Goal: Task Accomplishment & Management: Complete application form

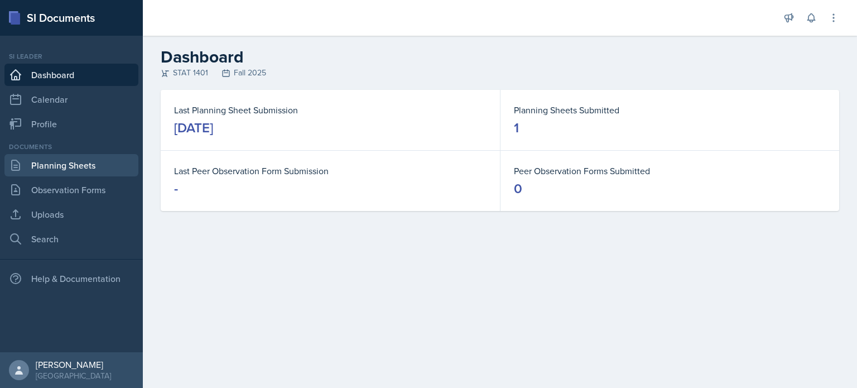
click at [89, 168] on link "Planning Sheets" at bounding box center [71, 165] width 134 height 22
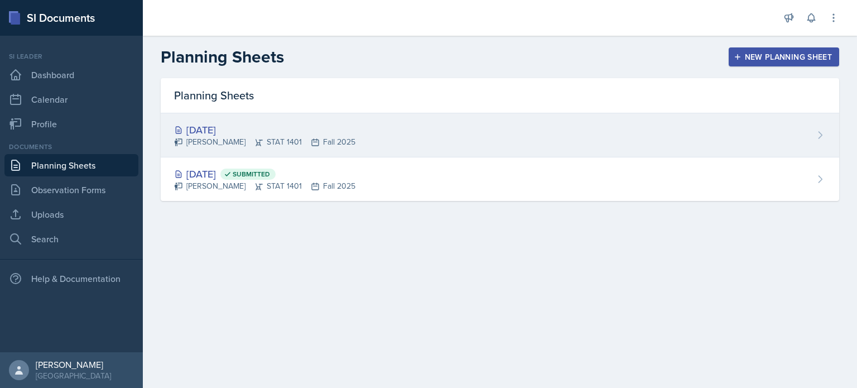
click at [494, 130] on div "[DATE] [PERSON_NAME] STAT 1401 Fall 2025" at bounding box center [500, 135] width 678 height 44
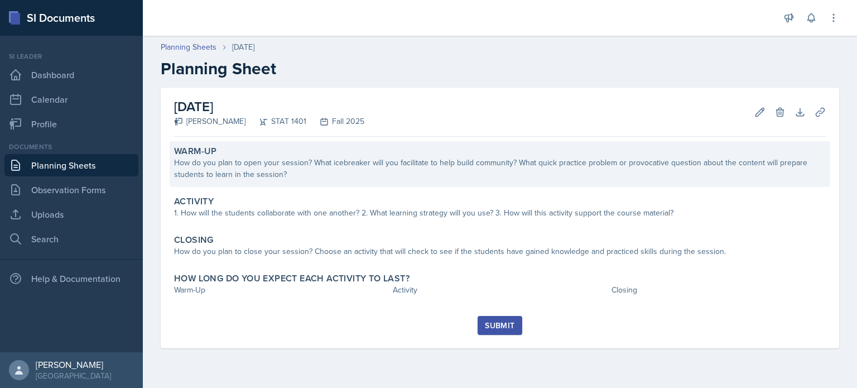
click at [346, 162] on div "How do you plan to open your session? What icebreaker will you facilitate to he…" at bounding box center [500, 168] width 652 height 23
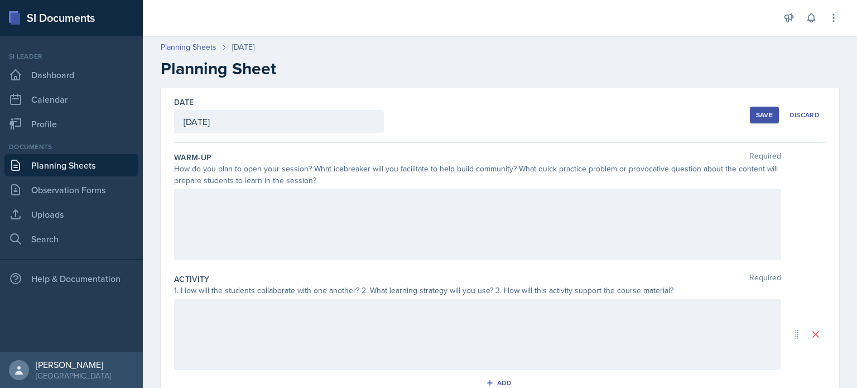
click at [336, 219] on div at bounding box center [477, 224] width 607 height 71
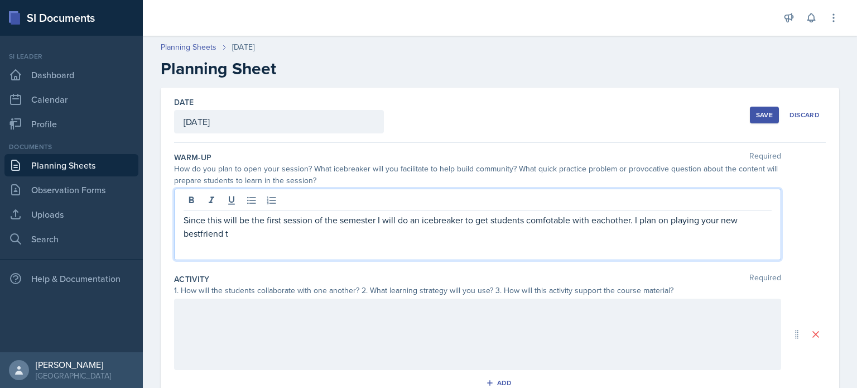
click at [701, 224] on p "Since this will be the first session of the semester I will do an icebreaker to…" at bounding box center [478, 226] width 588 height 27
click at [227, 237] on p "Since this will be the first session of the semester I will do an icebreaker to…" at bounding box center [478, 226] width 588 height 27
click at [203, 230] on p "Since this will be the first session of the semester I will do an icebreaker to…" at bounding box center [478, 226] width 588 height 27
click at [211, 233] on p "Since this will be the first session of the semester I will do an icebreaker to…" at bounding box center [478, 226] width 588 height 27
click at [200, 232] on p "Since this will be the first session of the semester I will do an icebreaker to…" at bounding box center [478, 226] width 588 height 27
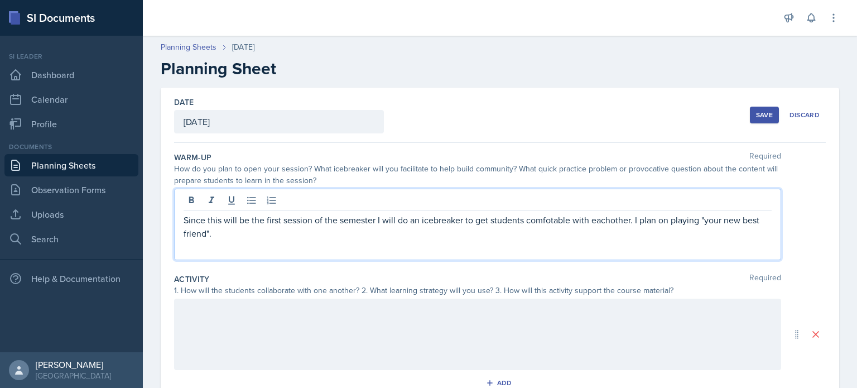
click at [548, 218] on p "Since this will be the first session of the semester I will do an icebreaker to…" at bounding box center [478, 226] width 588 height 27
click at [383, 236] on p "Since this will be the first session of the semester I will do an icebreaker to…" at bounding box center [478, 226] width 588 height 27
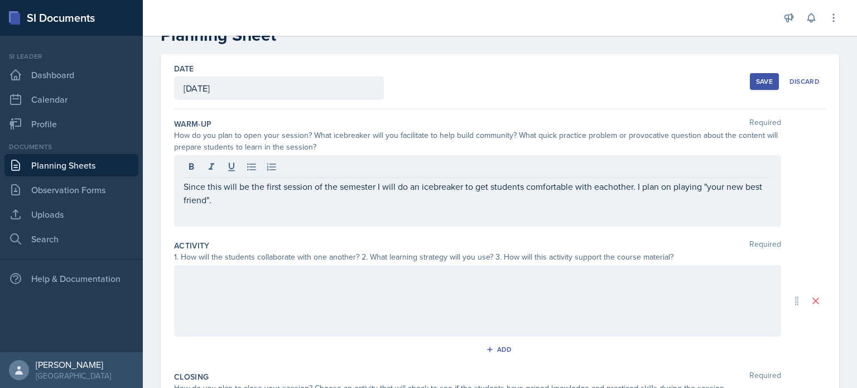
click at [378, 296] on div at bounding box center [477, 300] width 607 height 71
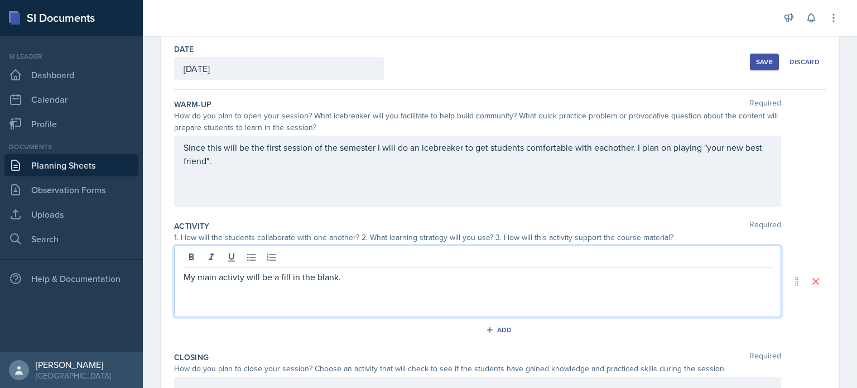
click at [235, 274] on p "My main activty will be a fill in the blank." at bounding box center [478, 276] width 588 height 13
click at [343, 279] on p "My main activity will be a fill in the blank." at bounding box center [478, 276] width 588 height 13
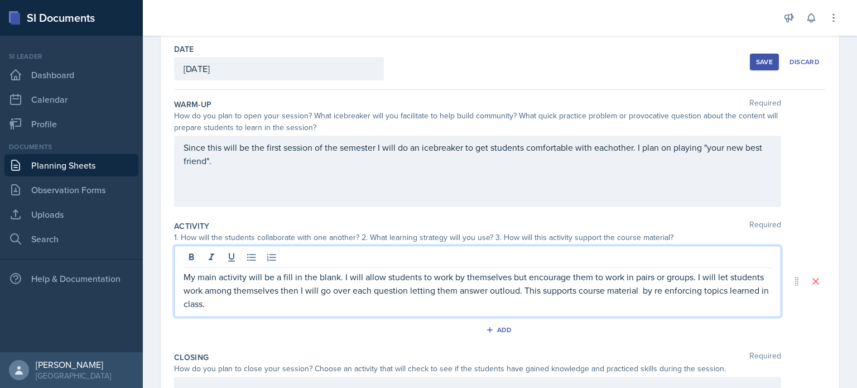
click at [500, 290] on p "My main activity will be a fill in the blank. I will allow students to work by …" at bounding box center [478, 290] width 588 height 40
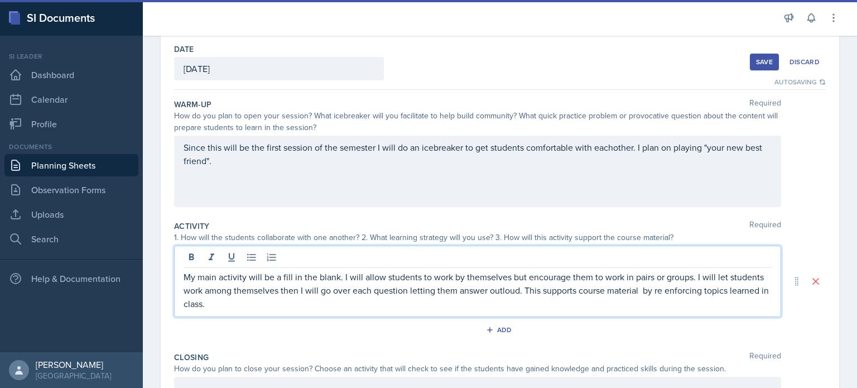
click at [501, 291] on p "My main activity will be a fill in the blank. I will allow students to work by …" at bounding box center [478, 290] width 588 height 40
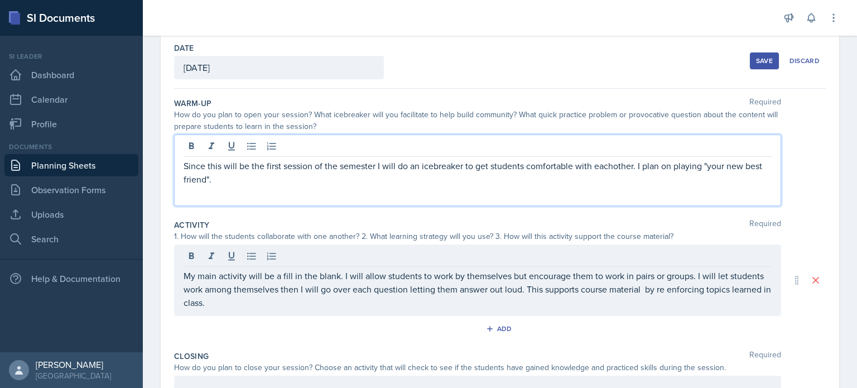
scroll to position [74, 0]
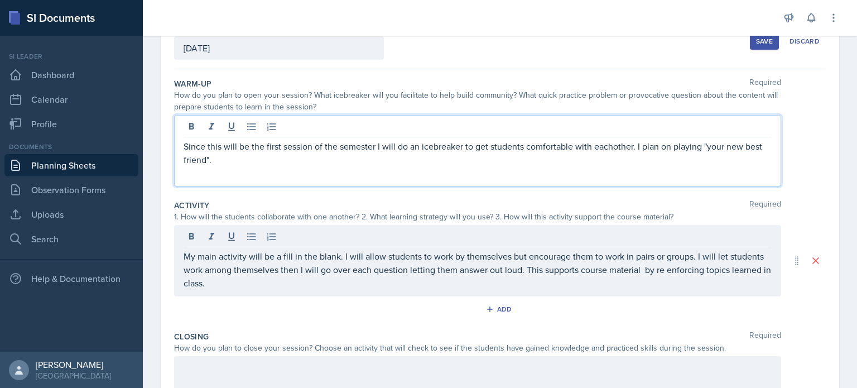
click at [609, 143] on p "Since this will be the first session of the semester I will do an icebreaker to…" at bounding box center [478, 152] width 588 height 27
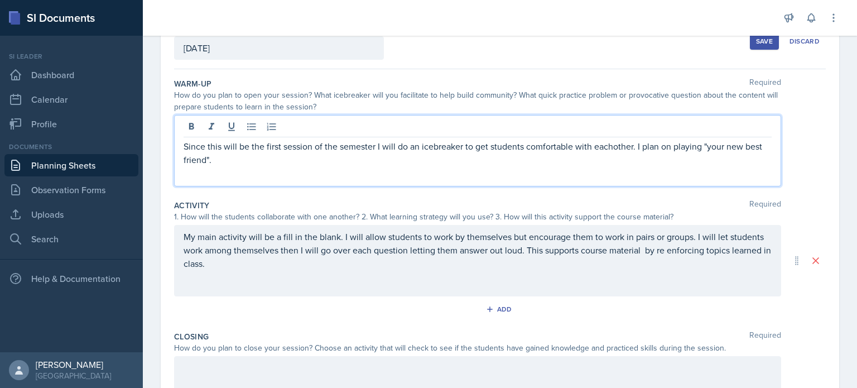
click at [613, 146] on p "Since this will be the first session of the semester I will do an icebreaker to…" at bounding box center [478, 152] width 588 height 27
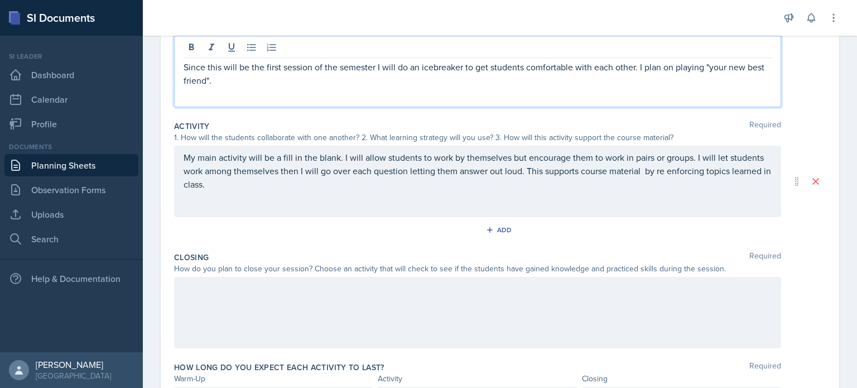
scroll to position [152, 0]
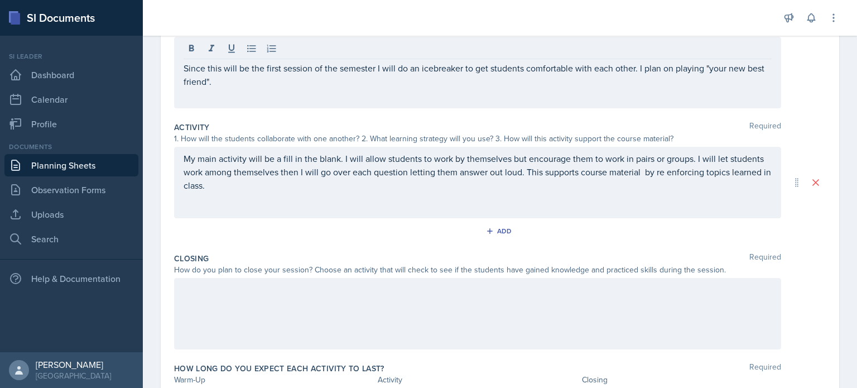
click at [364, 308] on div at bounding box center [477, 313] width 607 height 71
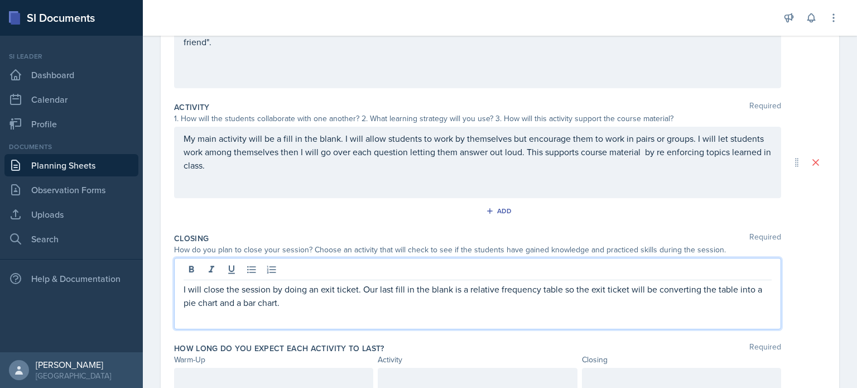
scroll to position [219, 0]
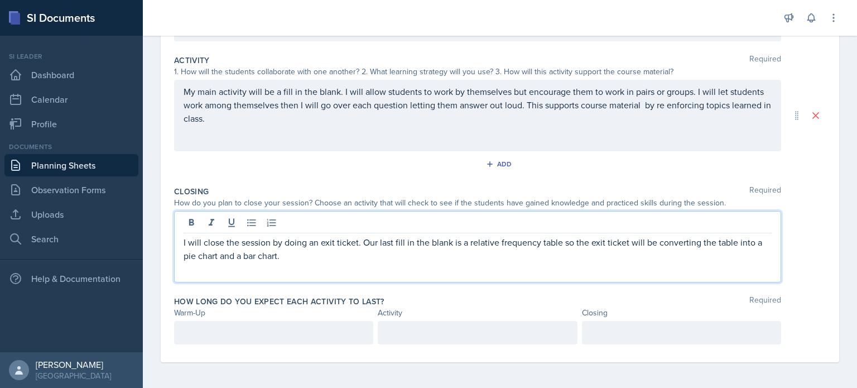
click at [344, 321] on div at bounding box center [273, 332] width 199 height 23
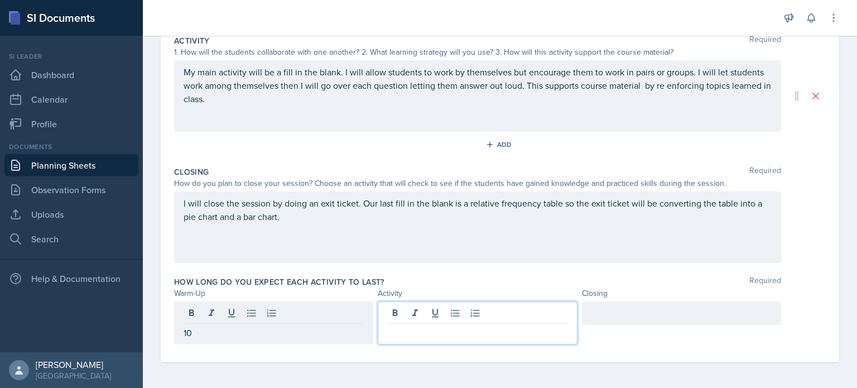
click at [442, 313] on div at bounding box center [477, 322] width 199 height 43
click at [594, 307] on div at bounding box center [681, 312] width 199 height 23
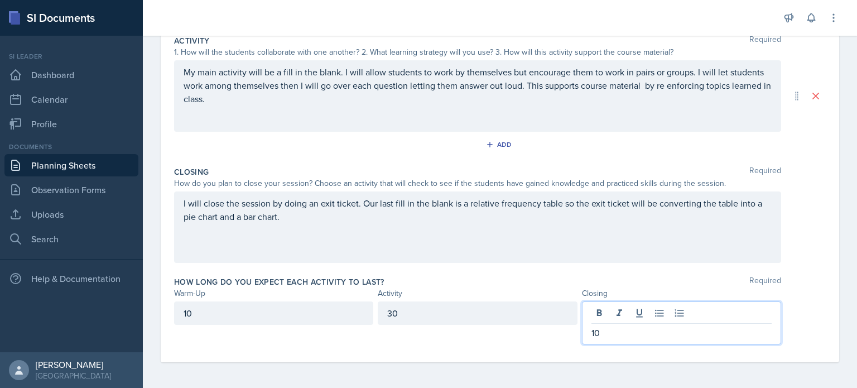
click at [789, 209] on div "I will close the session by doing an exit ticket. Our last fill in the blank is…" at bounding box center [500, 226] width 652 height 71
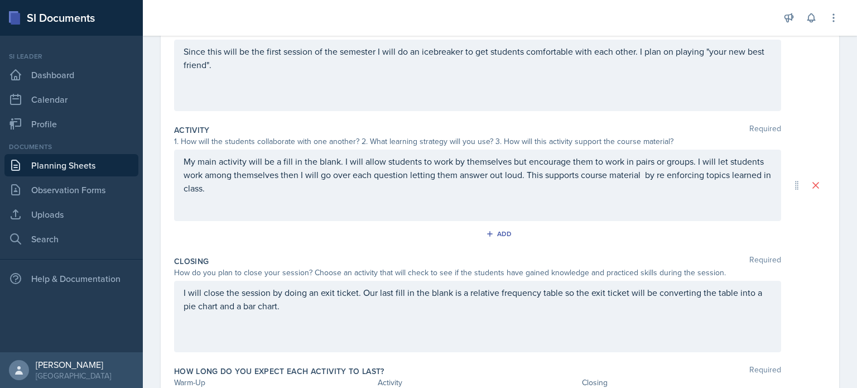
scroll to position [0, 0]
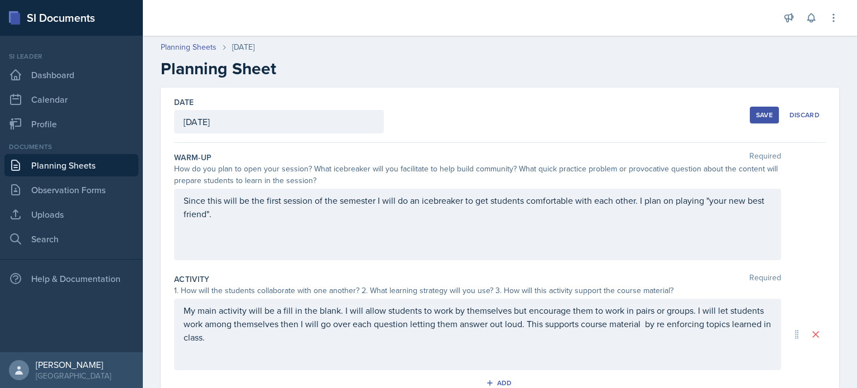
click at [759, 113] on div "Save" at bounding box center [764, 114] width 17 height 9
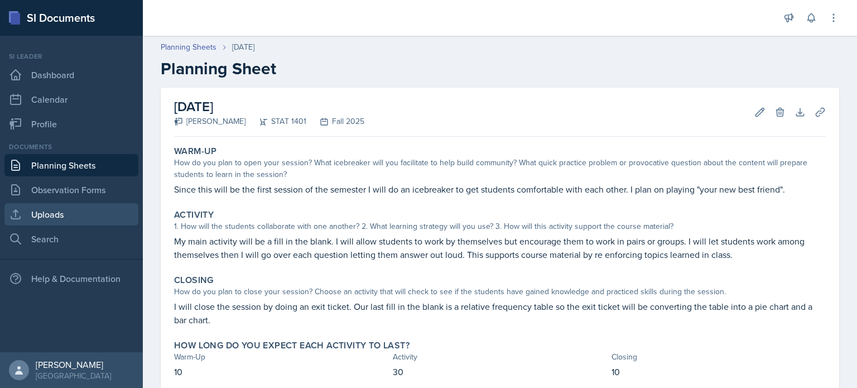
click at [70, 210] on link "Uploads" at bounding box center [71, 214] width 134 height 22
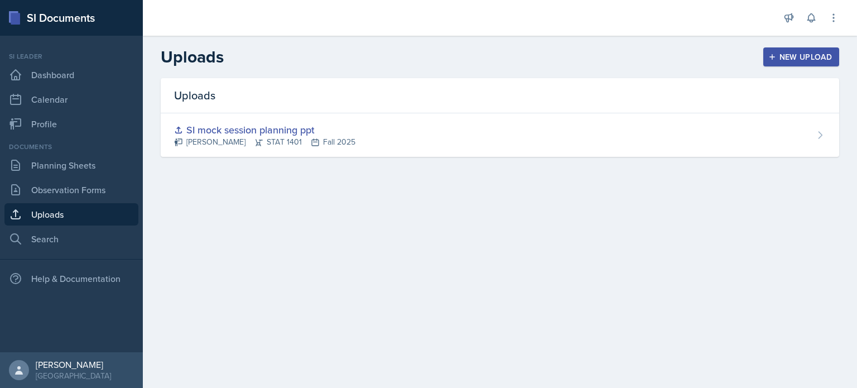
click at [774, 58] on icon "button" at bounding box center [772, 57] width 8 height 8
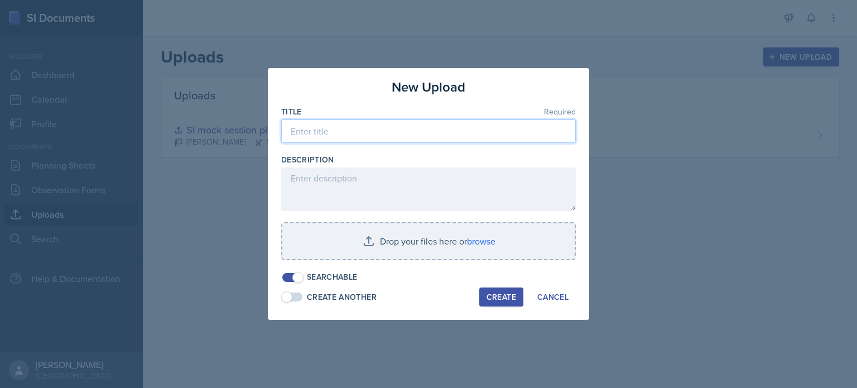
click at [501, 125] on input at bounding box center [428, 130] width 295 height 23
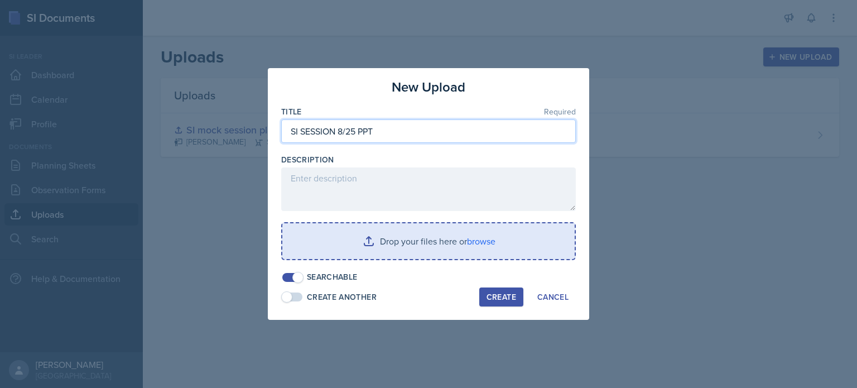
type input "SI SESSION 8/25 PPT"
click at [448, 244] on input "file" at bounding box center [428, 241] width 292 height 36
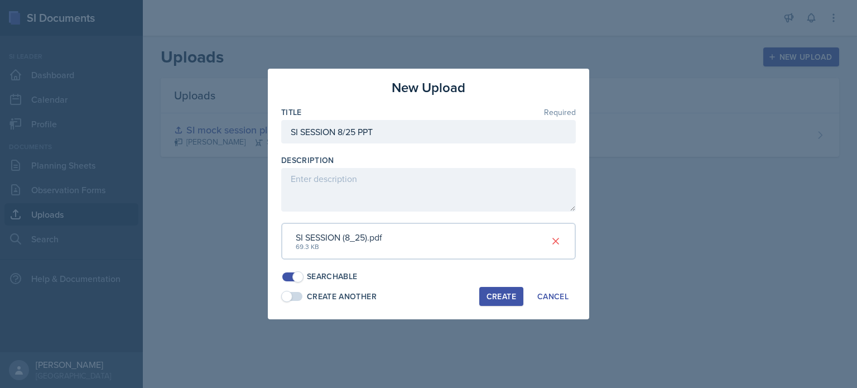
click at [499, 296] on div "Create" at bounding box center [501, 296] width 30 height 9
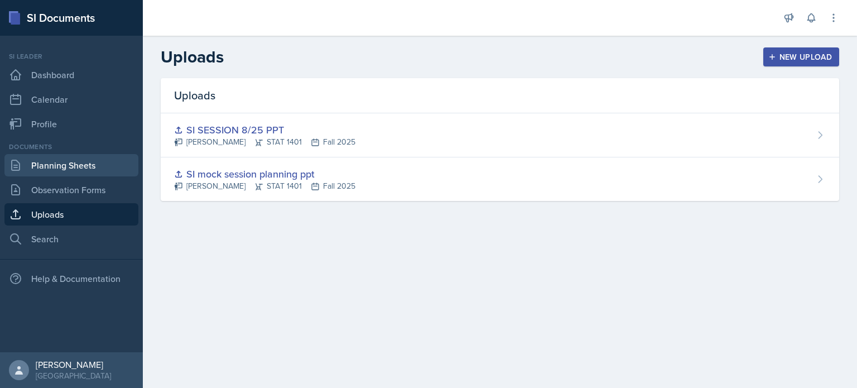
click at [60, 169] on link "Planning Sheets" at bounding box center [71, 165] width 134 height 22
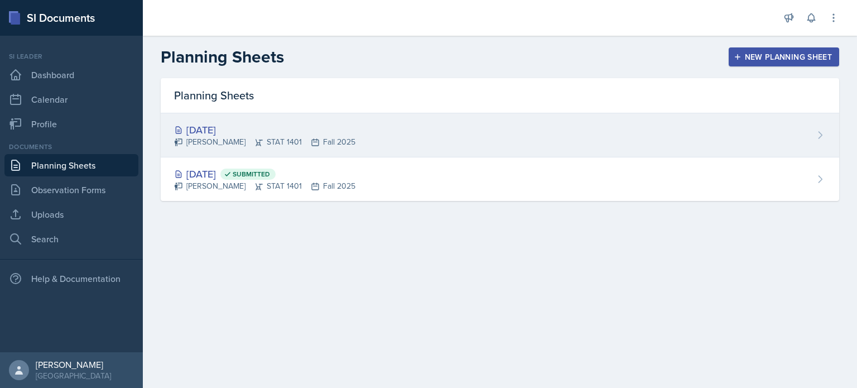
click at [258, 120] on div "[DATE] [PERSON_NAME] STAT 1401 Fall 2025" at bounding box center [500, 135] width 678 height 44
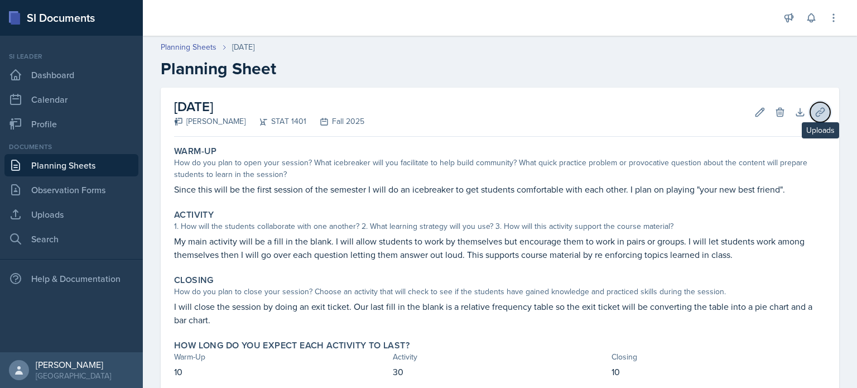
click at [814, 113] on icon at bounding box center [819, 112] width 11 height 11
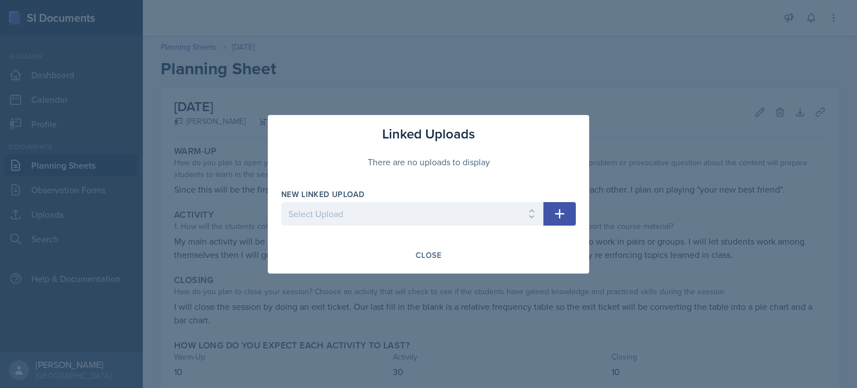
click at [551, 215] on button "button" at bounding box center [559, 213] width 32 height 23
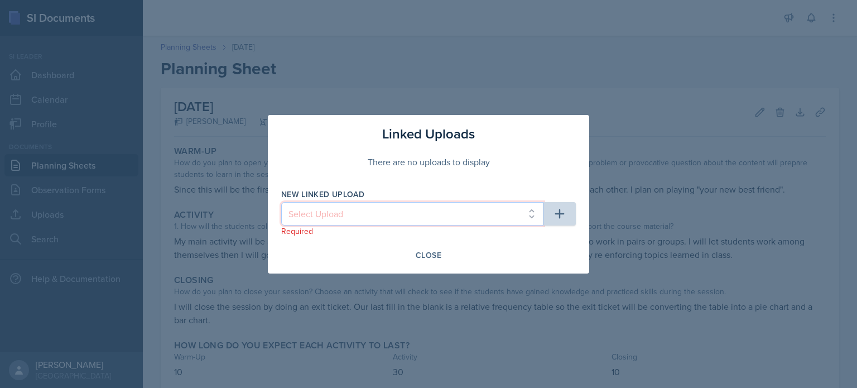
click at [531, 212] on select "Select Upload SI mock session planning ppt SI SESSION 8/25 PPT" at bounding box center [412, 213] width 262 height 23
select select "43fbeb3e-ae04-46e8-9513-18e5c15964a8"
click at [281, 202] on select "Select Upload SI mock session planning ppt SI SESSION 8/25 PPT" at bounding box center [412, 213] width 262 height 23
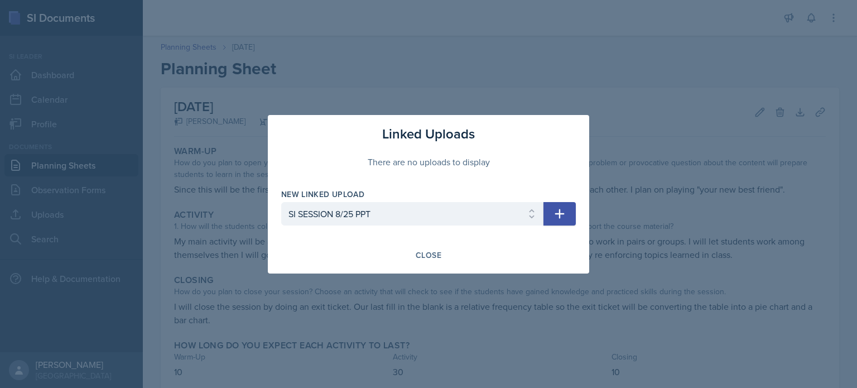
click at [563, 209] on icon "button" at bounding box center [559, 213] width 13 height 13
select select
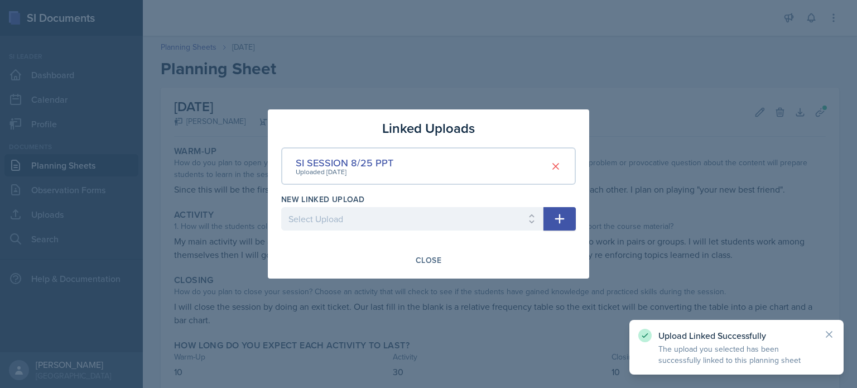
click at [594, 82] on div at bounding box center [428, 194] width 857 height 388
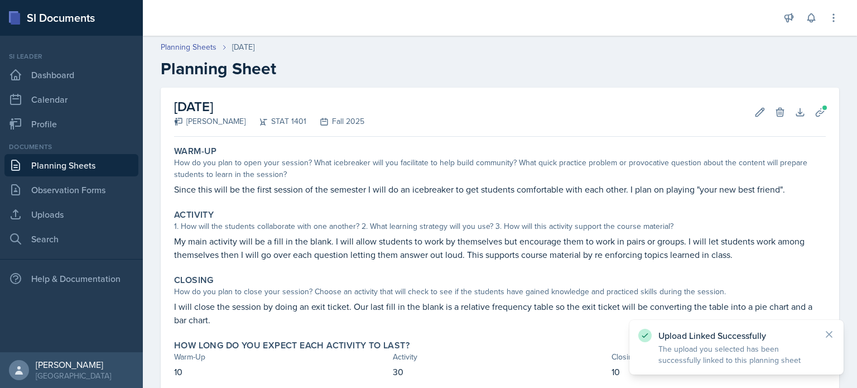
scroll to position [67, 0]
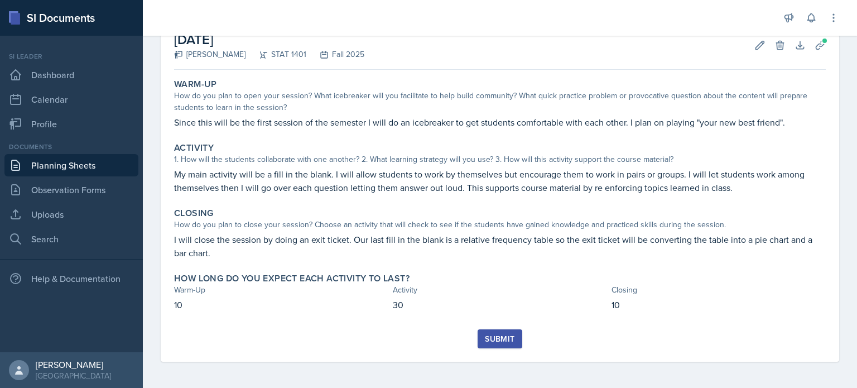
click at [500, 335] on div "Submit" at bounding box center [500, 338] width 30 height 9
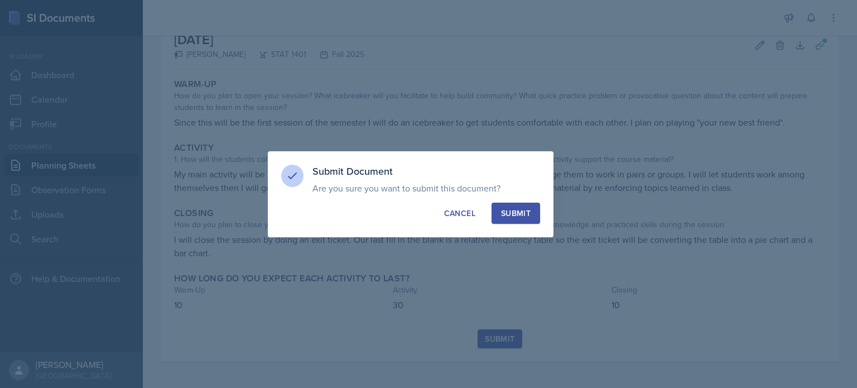
click at [530, 212] on div "Submit" at bounding box center [516, 213] width 30 height 11
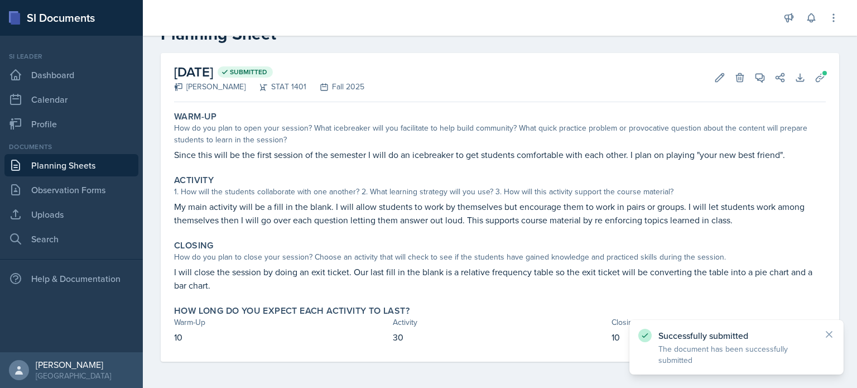
scroll to position [0, 0]
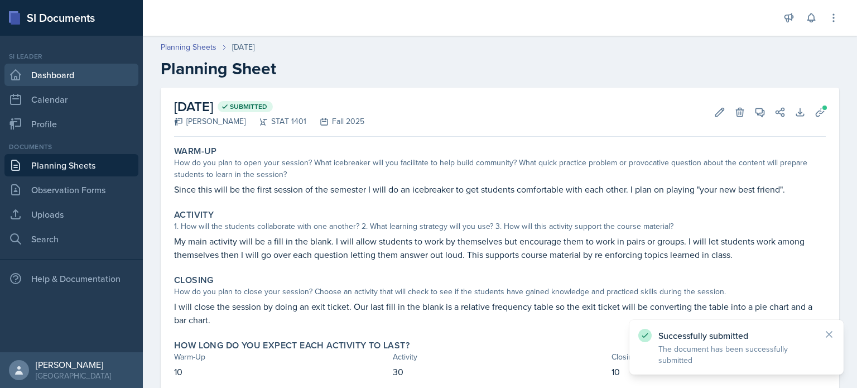
click at [76, 80] on link "Dashboard" at bounding box center [71, 75] width 134 height 22
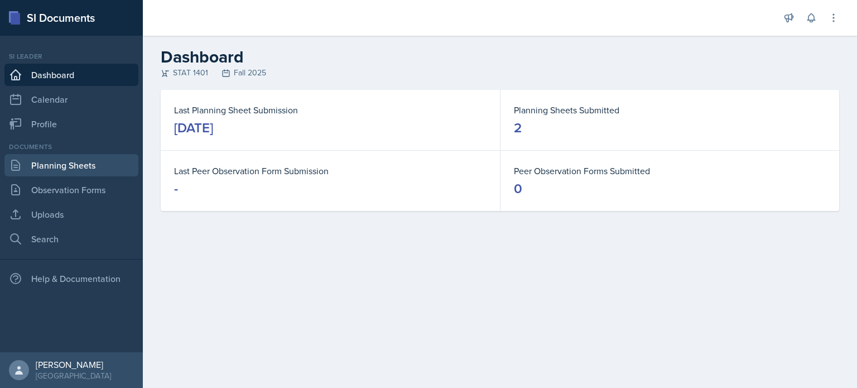
click at [71, 175] on link "Planning Sheets" at bounding box center [71, 165] width 134 height 22
click at [75, 163] on link "Planning Sheets" at bounding box center [71, 165] width 134 height 22
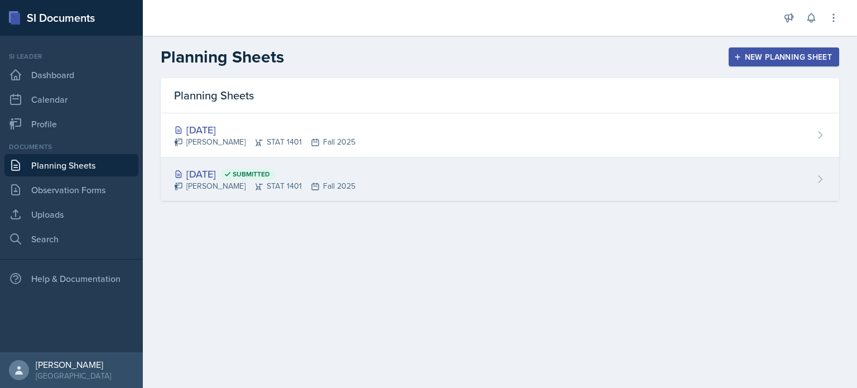
click at [270, 170] on span "Submitted" at bounding box center [251, 174] width 37 height 9
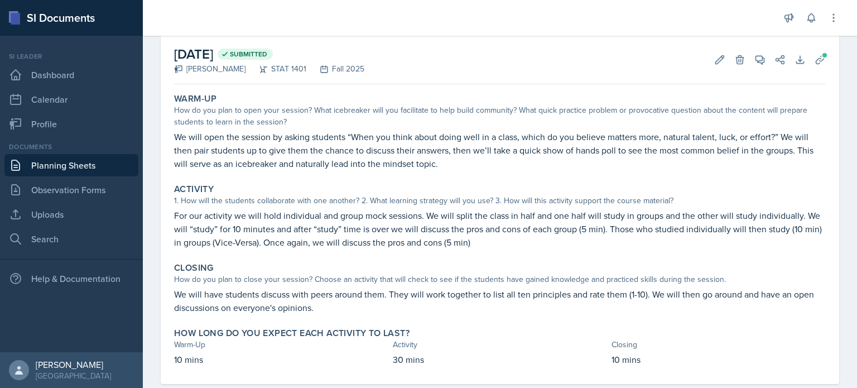
scroll to position [47, 0]
